Goal: Information Seeking & Learning: Check status

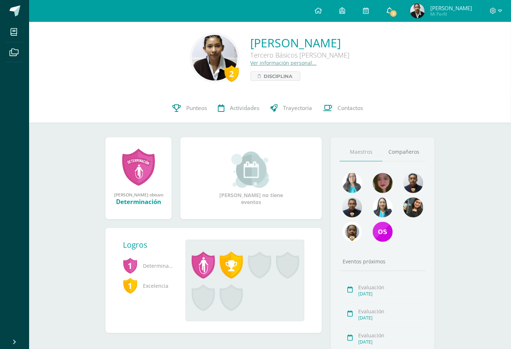
click at [392, 14] on span at bounding box center [390, 11] width 6 height 8
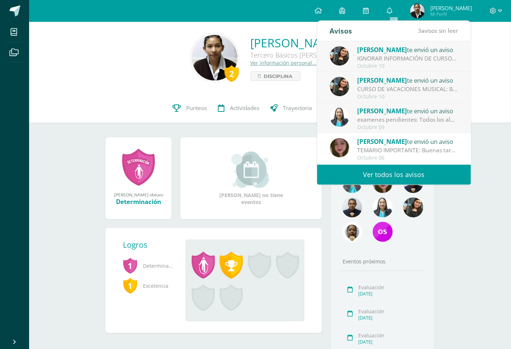
click at [427, 117] on div "examenes pendientes: Todos los alumnos que tienen exámenes pendientes, deben pr…" at bounding box center [407, 119] width 101 height 8
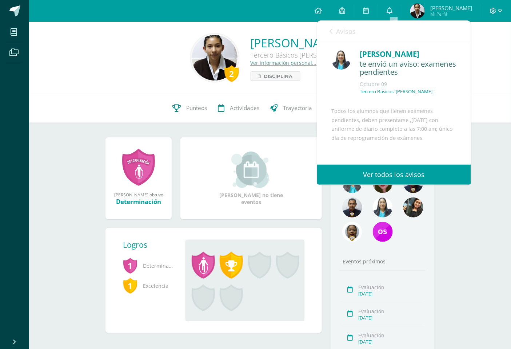
click at [332, 28] on icon at bounding box center [331, 31] width 3 height 6
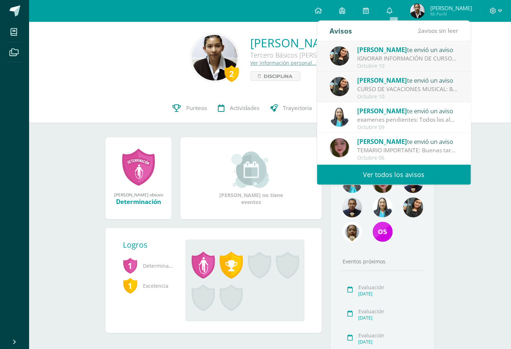
click at [383, 83] on span "[PERSON_NAME]" at bounding box center [382, 80] width 50 height 8
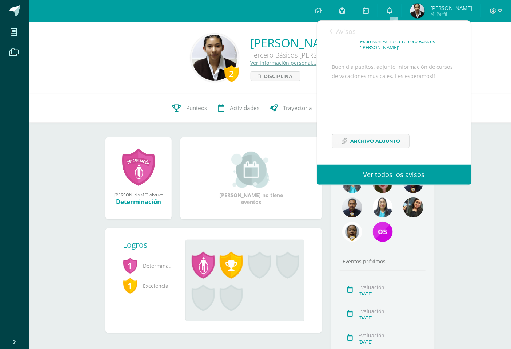
scroll to position [68, 0]
click at [381, 137] on span "Archivo Adjunto" at bounding box center [375, 140] width 50 height 13
click at [329, 31] on div "Avisos 1 avisos sin leer Avisos" at bounding box center [394, 31] width 154 height 20
click at [343, 33] on span "Avisos" at bounding box center [347, 31] width 20 height 9
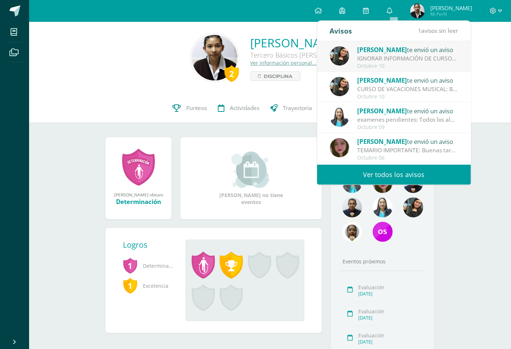
click at [367, 49] on span "[PERSON_NAME]" at bounding box center [382, 49] width 50 height 8
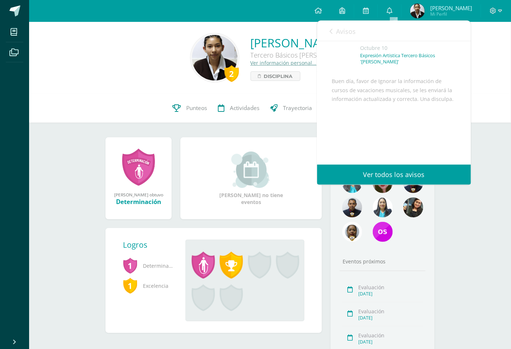
scroll to position [40, 0]
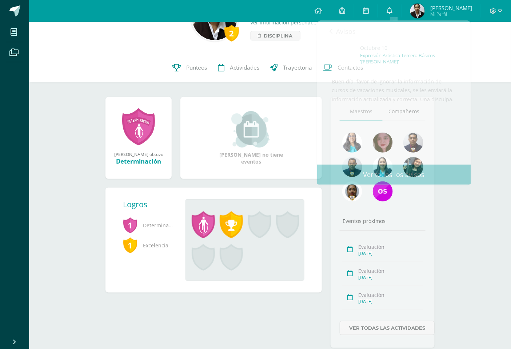
click at [262, 48] on div "2 [PERSON_NAME] Tercero Básicos [PERSON_NAME] Ver información personal... Disci…" at bounding box center [270, 17] width 482 height 72
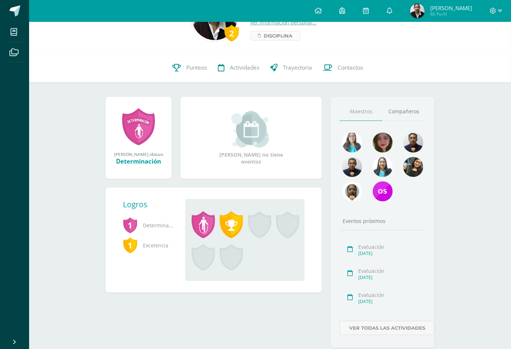
click at [264, 35] on span "Disciplina" at bounding box center [278, 35] width 29 height 9
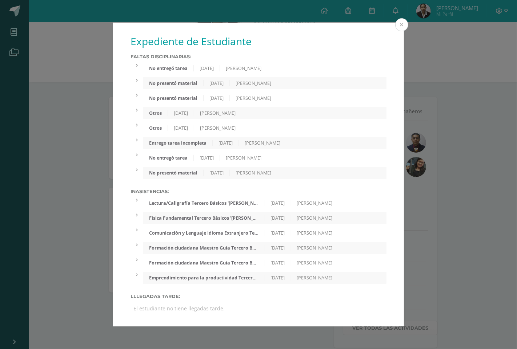
click at [406, 26] on button at bounding box center [402, 24] width 13 height 13
